Goal: Use online tool/utility: Utilize a website feature to perform a specific function

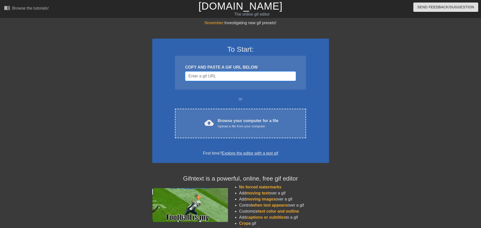
click at [207, 74] on input "Username" at bounding box center [240, 76] width 111 height 10
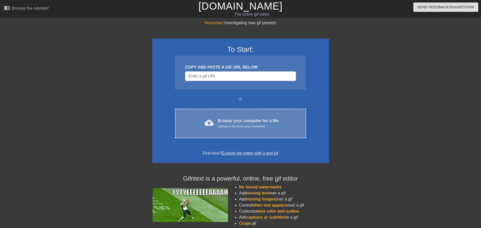
click at [227, 130] on div "cloud_upload Browse your computer for a file Upload a file from your computer C…" at bounding box center [240, 124] width 131 height 30
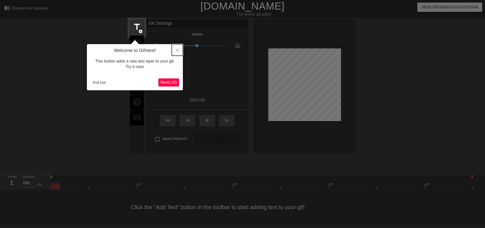
click at [178, 49] on icon "Close" at bounding box center [177, 50] width 4 height 4
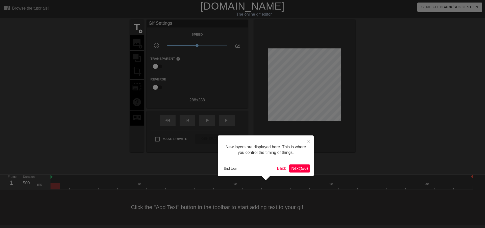
scroll to position [4, 0]
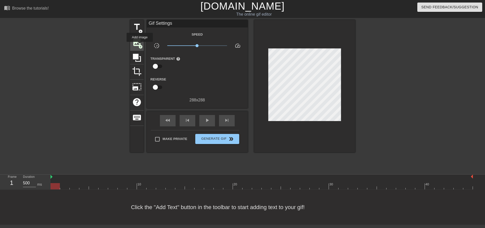
click at [140, 45] on span "add_circle" at bounding box center [140, 47] width 4 height 4
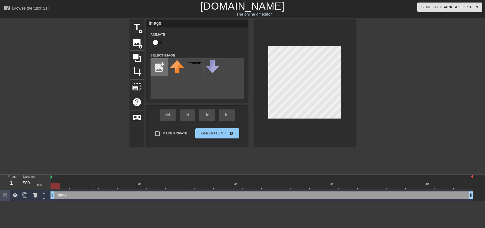
scroll to position [0, 0]
click at [160, 69] on input "file" at bounding box center [159, 67] width 17 height 17
type input "C:\fakepath\myzhead.png"
click at [175, 68] on img at bounding box center [177, 70] width 14 height 21
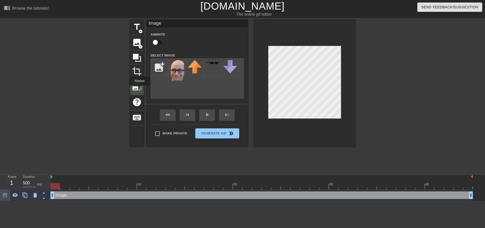
click at [139, 89] on span "photo_size_select_large" at bounding box center [137, 87] width 10 height 10
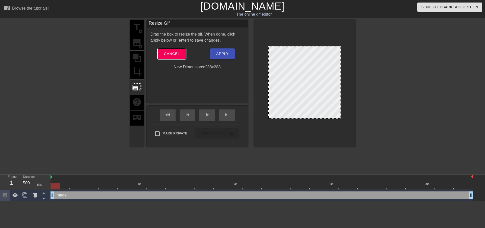
click at [171, 56] on span "Cancel" at bounding box center [172, 53] width 16 height 7
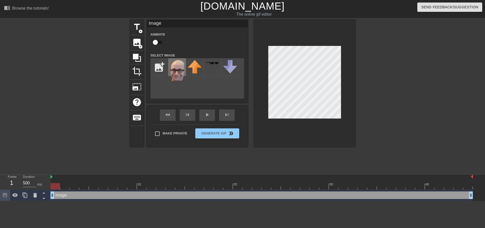
drag, startPoint x: 262, startPoint y: 61, endPoint x: 182, endPoint y: 70, distance: 80.5
click at [182, 70] on img at bounding box center [177, 70] width 14 height 21
drag, startPoint x: 179, startPoint y: 69, endPoint x: 176, endPoint y: 67, distance: 3.3
click at [176, 67] on img at bounding box center [177, 70] width 14 height 21
click at [35, 197] on icon at bounding box center [35, 195] width 4 height 5
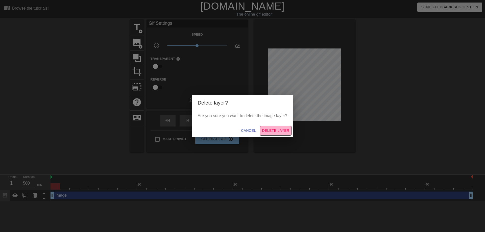
click at [278, 130] on span "Delete Layer" at bounding box center [275, 130] width 27 height 6
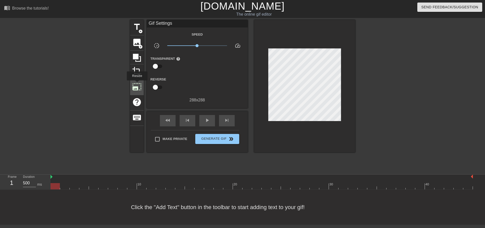
click at [137, 84] on span "photo_size_select_large" at bounding box center [137, 87] width 10 height 10
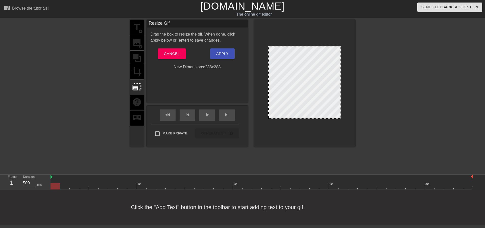
click at [141, 46] on div "title add_circle image add_circle crop photo_size_select_large help keyboard" at bounding box center [137, 83] width 14 height 127
click at [168, 50] on button "Cancel" at bounding box center [172, 53] width 28 height 11
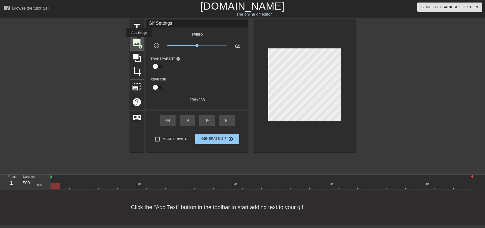
click at [139, 41] on span "image" at bounding box center [137, 43] width 10 height 10
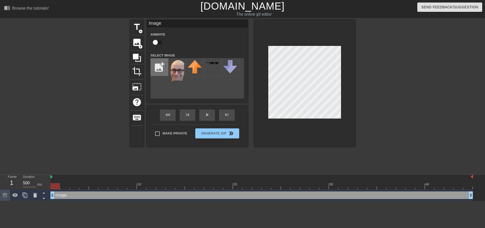
click at [159, 67] on input "file" at bounding box center [159, 67] width 17 height 17
click at [161, 67] on input "file" at bounding box center [159, 67] width 17 height 17
type input "C:\fakepath\myzhead.png"
click at [175, 65] on img at bounding box center [177, 70] width 14 height 21
click at [176, 69] on img at bounding box center [177, 70] width 14 height 21
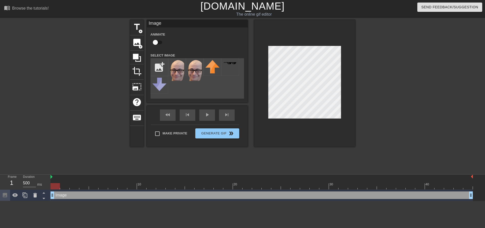
click at [265, 51] on div at bounding box center [304, 83] width 101 height 127
click at [137, 52] on div at bounding box center [137, 58] width 14 height 14
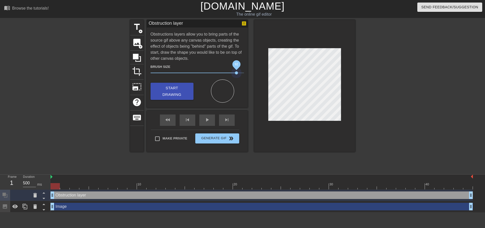
drag, startPoint x: 178, startPoint y: 71, endPoint x: 251, endPoint y: 73, distance: 72.2
click at [246, 74] on div "Brush Size 92" at bounding box center [197, 71] width 101 height 14
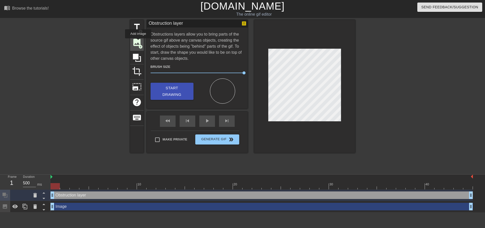
click at [138, 42] on span "image" at bounding box center [137, 43] width 10 height 10
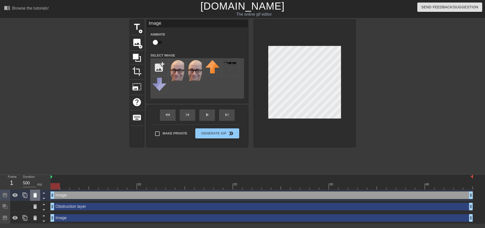
click at [34, 198] on icon at bounding box center [35, 195] width 4 height 5
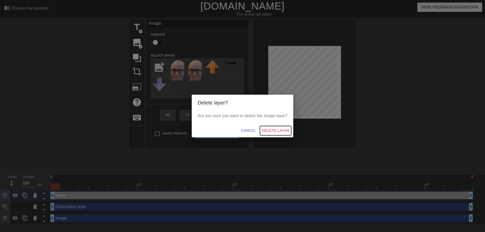
click at [267, 132] on span "Delete Layer" at bounding box center [275, 130] width 27 height 6
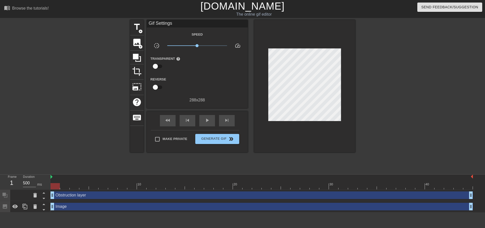
click at [75, 206] on div "Image drag_handle drag_handle" at bounding box center [261, 207] width 422 height 8
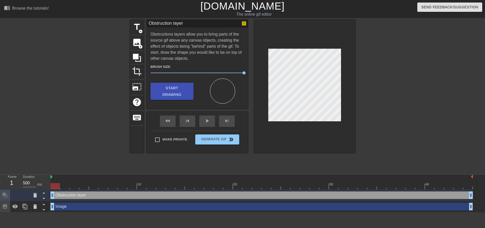
click at [86, 208] on div "Image drag_handle drag_handle" at bounding box center [261, 207] width 422 height 8
click at [34, 208] on icon at bounding box center [35, 206] width 4 height 5
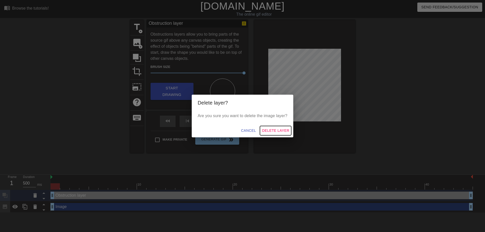
click at [277, 132] on span "Delete Layer" at bounding box center [275, 130] width 27 height 6
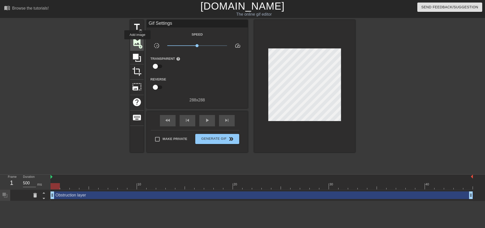
click at [137, 43] on span "image" at bounding box center [137, 43] width 10 height 10
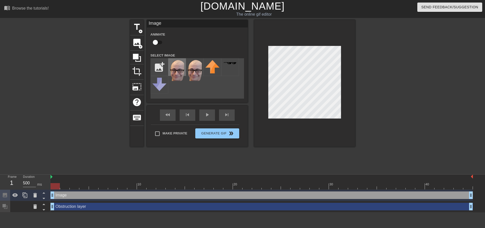
click at [177, 66] on img at bounding box center [177, 70] width 14 height 21
click at [139, 55] on icon at bounding box center [137, 58] width 10 height 10
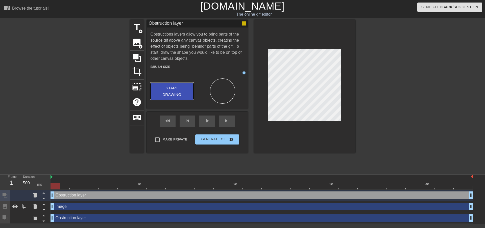
click at [180, 92] on span "Start Drawing" at bounding box center [171, 91] width 31 height 13
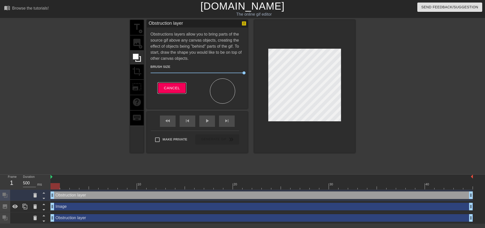
click at [178, 88] on span "Cancel" at bounding box center [172, 88] width 16 height 7
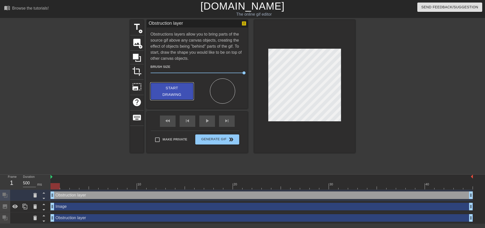
click at [172, 88] on span "Start Drawing" at bounding box center [171, 91] width 31 height 13
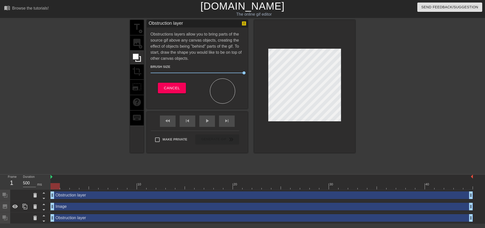
click at [308, 121] on div at bounding box center [304, 86] width 101 height 133
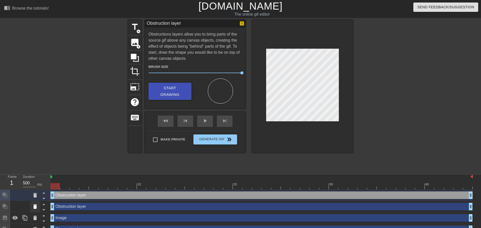
click at [36, 208] on icon at bounding box center [35, 206] width 4 height 5
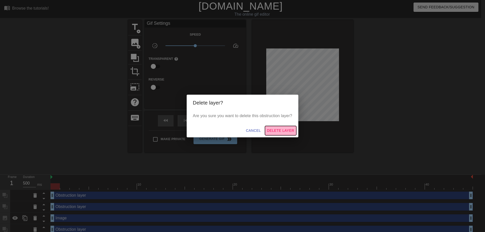
click at [271, 131] on span "Delete Layer" at bounding box center [280, 130] width 27 height 6
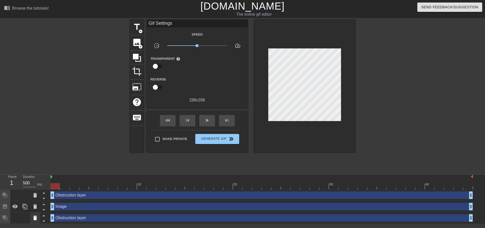
click at [34, 219] on icon at bounding box center [35, 218] width 4 height 5
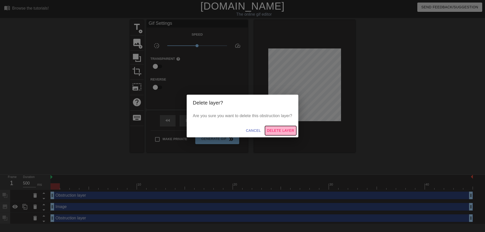
click at [281, 129] on span "Delete Layer" at bounding box center [280, 130] width 27 height 6
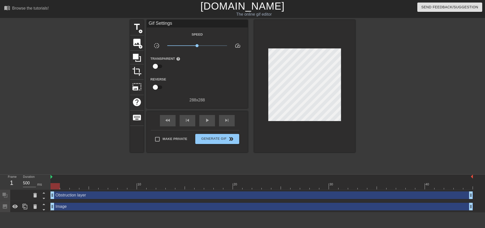
click at [64, 207] on div "Image drag_handle drag_handle" at bounding box center [261, 207] width 422 height 8
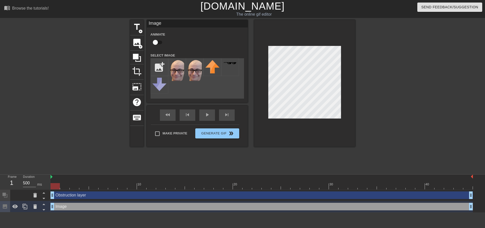
drag, startPoint x: 69, startPoint y: 207, endPoint x: 62, endPoint y: 207, distance: 6.6
click at [62, 207] on div "Image drag_handle drag_handle" at bounding box center [261, 207] width 422 height 8
click at [13, 208] on icon at bounding box center [15, 207] width 6 height 4
click at [14, 208] on icon at bounding box center [15, 206] width 6 height 5
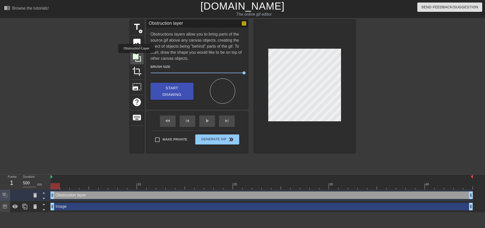
click at [136, 57] on icon at bounding box center [137, 58] width 8 height 8
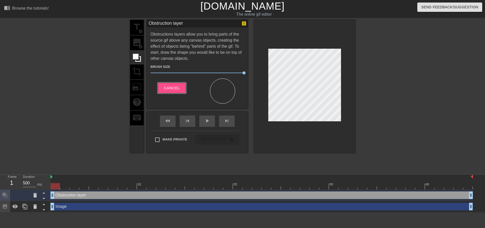
click at [171, 90] on span "Cancel" at bounding box center [172, 88] width 16 height 7
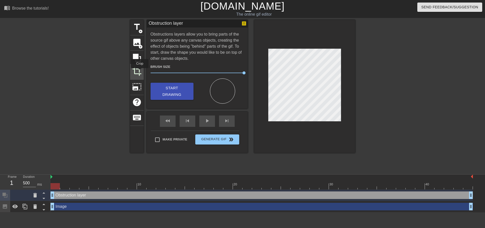
click at [140, 72] on span "crop" at bounding box center [137, 72] width 10 height 10
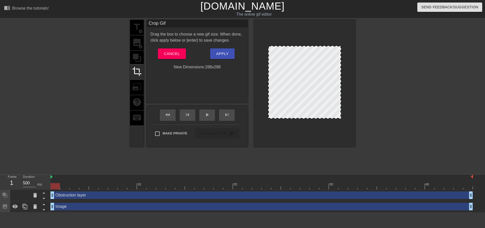
click at [302, 88] on div at bounding box center [304, 82] width 73 height 73
click at [170, 52] on span "Cancel" at bounding box center [172, 53] width 16 height 7
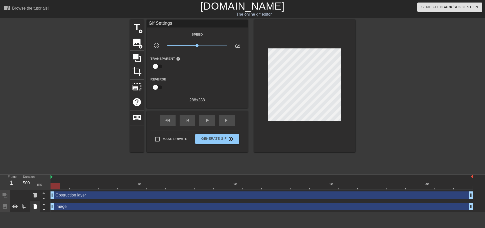
click at [35, 207] on icon at bounding box center [35, 206] width 4 height 5
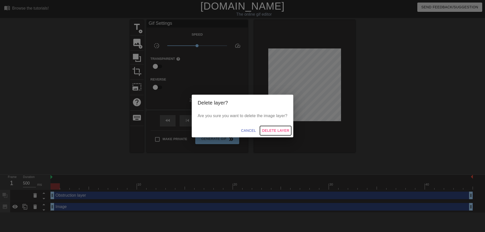
click at [271, 129] on span "Delete Layer" at bounding box center [275, 130] width 27 height 6
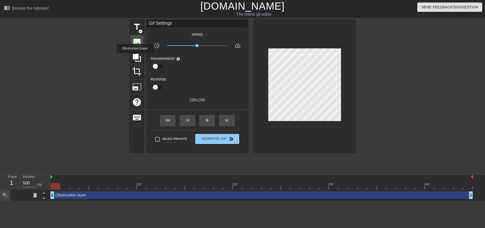
click at [139, 45] on span "add_circle" at bounding box center [140, 47] width 4 height 4
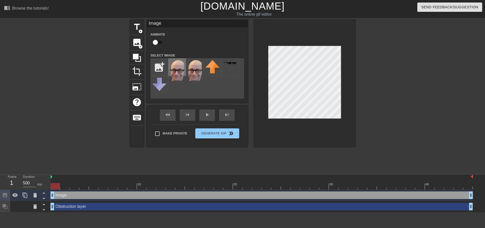
click at [179, 68] on img at bounding box center [177, 70] width 14 height 21
click at [251, 38] on div "title add_circle image add_circle crop photo_size_select_large help keyboard Im…" at bounding box center [242, 83] width 225 height 127
click at [264, 48] on div at bounding box center [304, 83] width 101 height 127
drag, startPoint x: 65, startPoint y: 195, endPoint x: 63, endPoint y: 212, distance: 16.8
click at [63, 212] on div "Image drag_handle drag_handle Obstruction layer drag_handle drag_handle" at bounding box center [267, 201] width 434 height 23
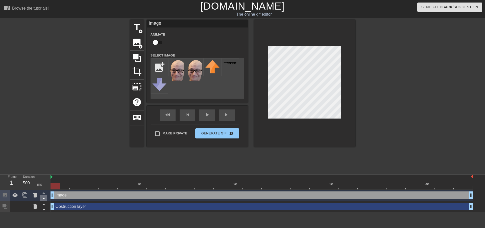
click at [45, 199] on icon at bounding box center [44, 198] width 6 height 6
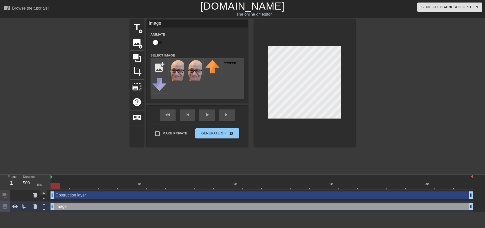
click at [43, 194] on icon at bounding box center [44, 193] width 6 height 6
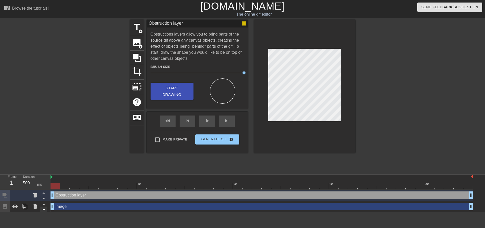
click at [43, 210] on icon at bounding box center [43, 210] width 3 height 1
click at [34, 207] on icon at bounding box center [35, 206] width 4 height 5
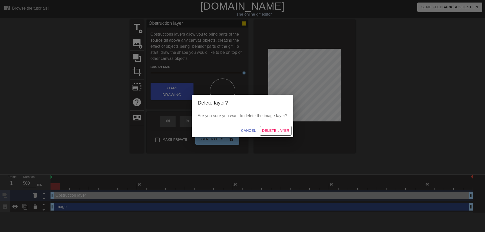
click at [280, 130] on span "Delete Layer" at bounding box center [275, 130] width 27 height 6
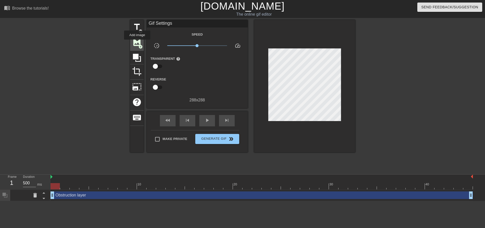
click at [137, 43] on span "image" at bounding box center [137, 43] width 10 height 10
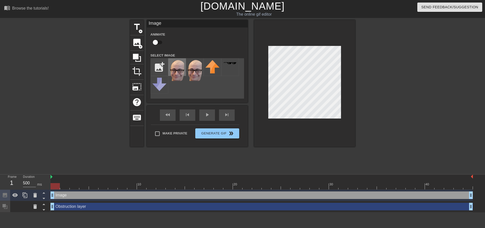
click at [173, 63] on img at bounding box center [177, 70] width 14 height 21
click at [258, 46] on div at bounding box center [304, 83] width 101 height 127
click at [262, 45] on div at bounding box center [304, 83] width 101 height 127
click at [44, 205] on icon at bounding box center [43, 204] width 3 height 1
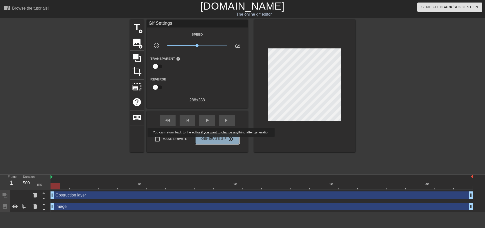
click at [212, 141] on span "Generate Gif double_arrow" at bounding box center [217, 139] width 40 height 6
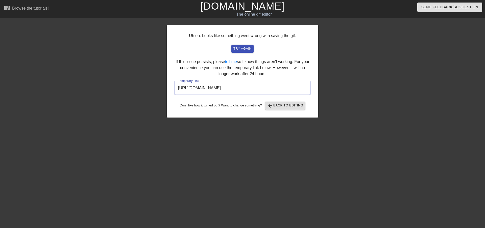
click at [289, 87] on input "[URL][DOMAIN_NAME]" at bounding box center [242, 88] width 136 height 14
drag, startPoint x: 175, startPoint y: 86, endPoint x: 321, endPoint y: 85, distance: 145.6
click at [321, 85] on div "Uh oh. Looks like something went wrong with saving the gif. try again If this i…" at bounding box center [242, 95] width 485 height 151
